Goal: Contribute content: Contribute content

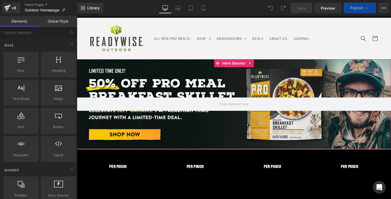
scroll to position [11, 0]
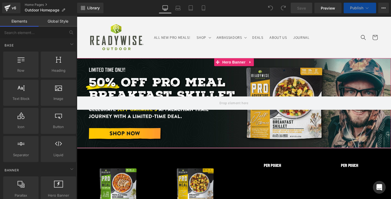
click at [130, 79] on div at bounding box center [234, 103] width 314 height 90
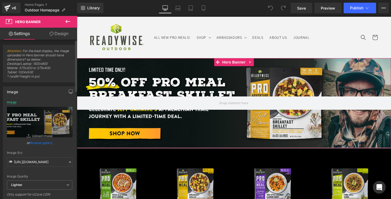
click at [46, 141] on link "Browse gallery" at bounding box center [41, 142] width 23 height 9
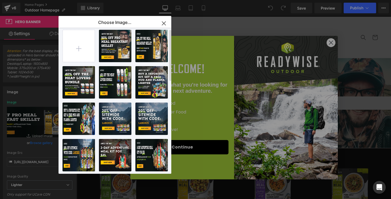
scroll to position [3, 0]
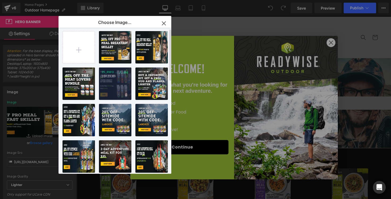
click at [120, 82] on div "25_RWO ... _1_.jpg 356.15 KB" at bounding box center [115, 83] width 32 height 32
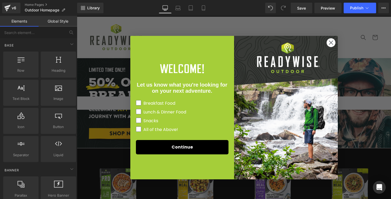
click at [330, 42] on circle "Close dialog" at bounding box center [330, 42] width 9 height 9
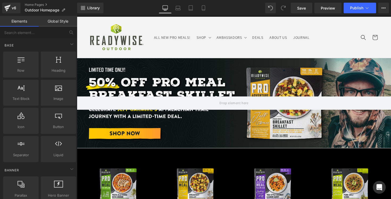
click at [138, 91] on div at bounding box center [234, 103] width 314 height 90
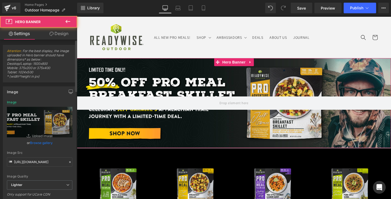
click at [38, 144] on link "Browse gallery" at bounding box center [41, 142] width 23 height 9
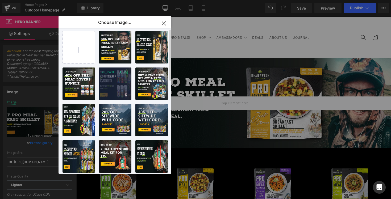
click at [109, 90] on div "25_RWO ... _1_.jpg 356.15 KB" at bounding box center [115, 83] width 32 height 32
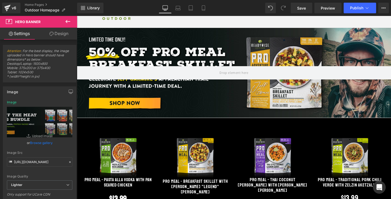
scroll to position [41, 0]
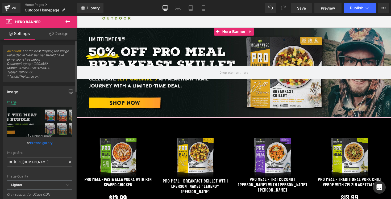
click at [42, 142] on link "Browse gallery" at bounding box center [41, 142] width 23 height 9
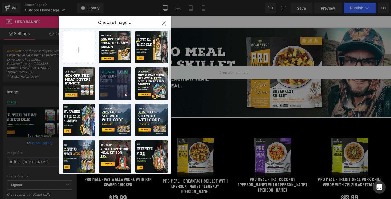
click at [115, 88] on div "25_RWO ... _1_.jpg 356.15 KB" at bounding box center [115, 83] width 32 height 32
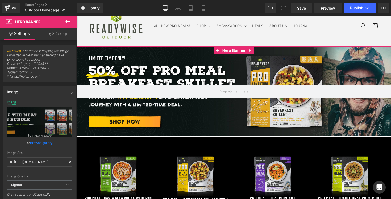
scroll to position [0, 0]
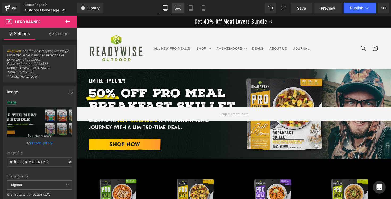
click at [179, 10] on icon at bounding box center [177, 7] width 5 height 5
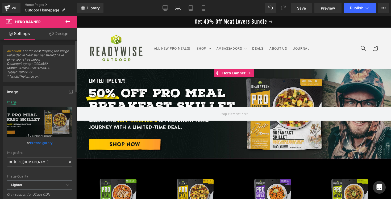
click at [42, 144] on link "Browse gallery" at bounding box center [41, 142] width 23 height 9
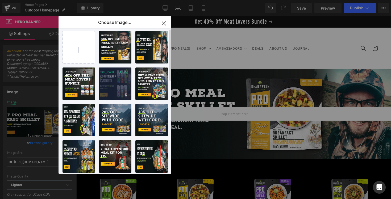
click at [122, 90] on div "25_RWO ... _1_.jpg 356.15 KB" at bounding box center [115, 83] width 32 height 32
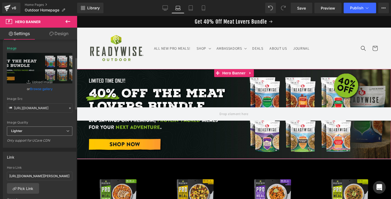
scroll to position [57, 0]
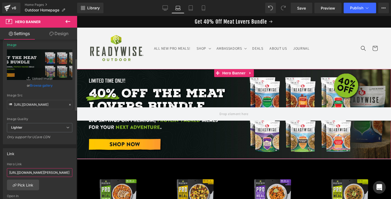
click at [50, 172] on input "[URL][DOMAIN_NAME][PERSON_NAME]" at bounding box center [39, 172] width 65 height 9
click at [39, 172] on input "[URL][DOMAIN_NAME][PERSON_NAME]" at bounding box center [39, 172] width 65 height 9
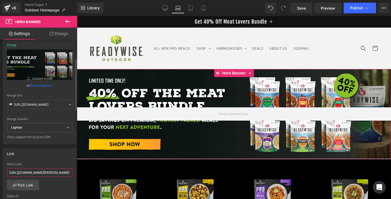
paste input "meat-lovers-family-bundle"
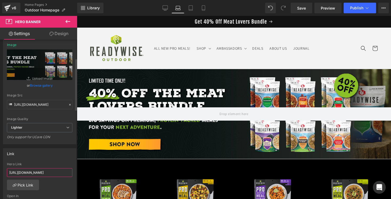
scroll to position [0, 43]
type input "[URL][DOMAIN_NAME]"
click at [166, 7] on icon at bounding box center [164, 7] width 5 height 5
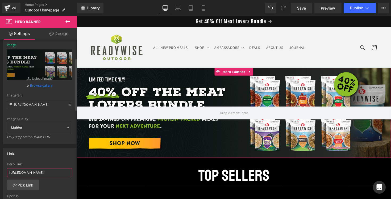
click at [41, 173] on input "[URL][DOMAIN_NAME]" at bounding box center [39, 172] width 65 height 9
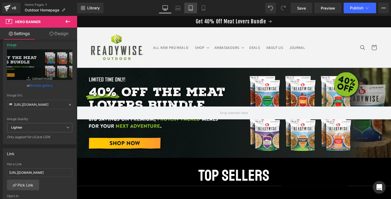
click at [190, 4] on link "Tablet" at bounding box center [190, 8] width 13 height 11
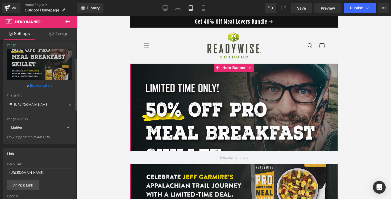
click at [46, 86] on link "Browse gallery" at bounding box center [41, 85] width 23 height 9
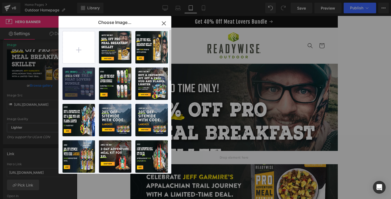
click at [81, 83] on div "25_RWO ... _1_.jpg 316.63 KB" at bounding box center [78, 83] width 32 height 32
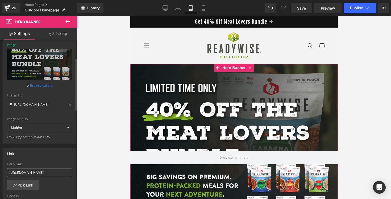
scroll to position [0, 29]
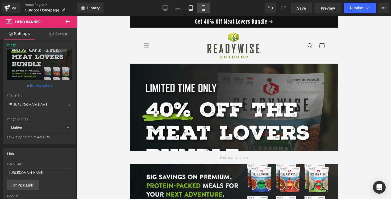
click at [201, 10] on icon at bounding box center [203, 7] width 5 height 5
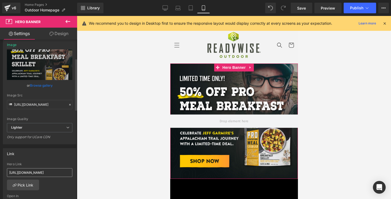
scroll to position [0, 43]
click at [48, 86] on link "Browse gallery" at bounding box center [41, 85] width 23 height 9
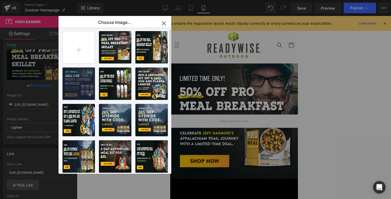
click at [77, 85] on div "25_RWO ... _1_.jpg 316.63 KB" at bounding box center [78, 83] width 32 height 32
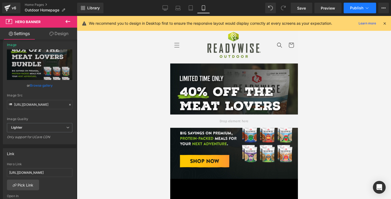
click at [359, 7] on span "Publish" at bounding box center [356, 8] width 13 height 4
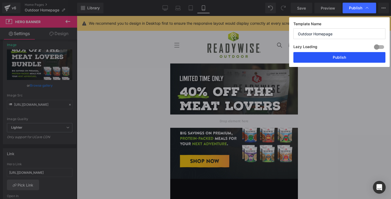
click at [351, 56] on button "Publish" at bounding box center [339, 57] width 92 height 11
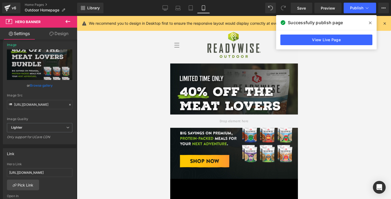
click at [368, 24] on span at bounding box center [370, 23] width 9 height 9
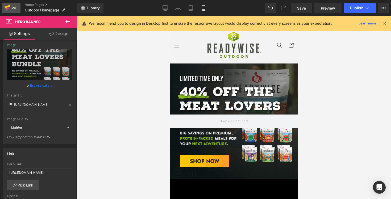
click at [14, 6] on div "v6" at bounding box center [14, 8] width 7 height 7
